Goal: Task Accomplishment & Management: Complete application form

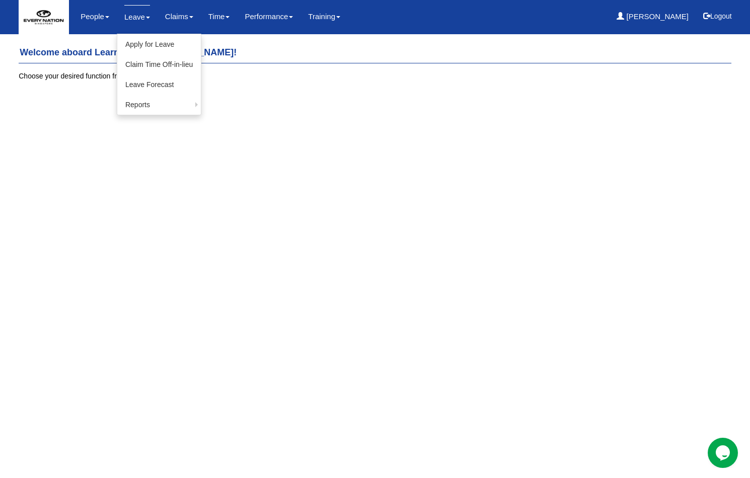
click at [133, 17] on link "Leave" at bounding box center [137, 17] width 26 height 24
click at [144, 41] on link "Apply for Leave" at bounding box center [159, 44] width 84 height 20
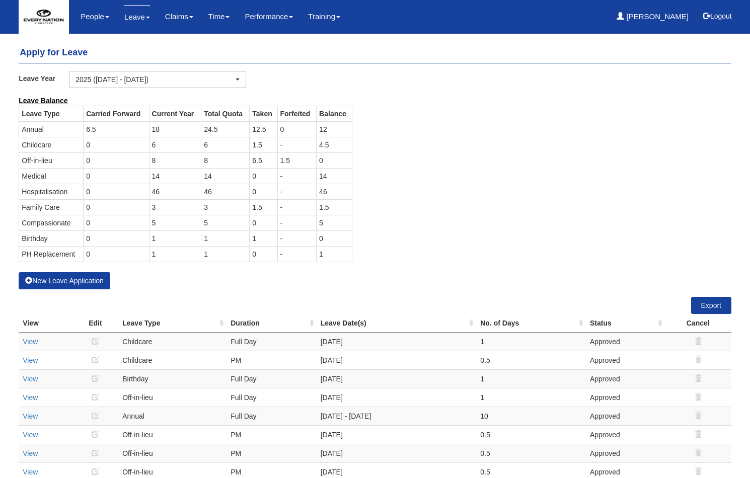
select select "50"
